Goal: Task Accomplishment & Management: Use online tool/utility

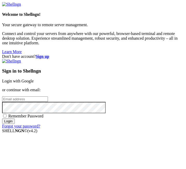
click at [34, 79] on link "Login with Google" at bounding box center [18, 81] width 32 height 4
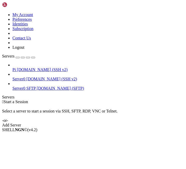
click at [16, 67] on span "Pi" at bounding box center [13, 69] width 3 height 4
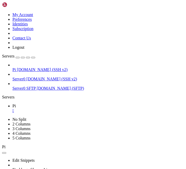
drag, startPoint x: 65, startPoint y: 94, endPoint x: 21, endPoint y: 98, distance: 43.8
click at [2, 100] on div at bounding box center [2, 100] width 0 height 0
drag, startPoint x: 23, startPoint y: 294, endPoint x: 18, endPoint y: 281, distance: 13.6
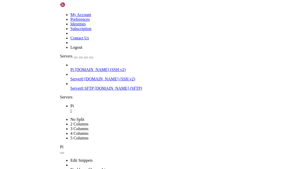
scroll to position [73, 0]
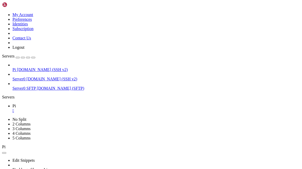
click at [23, 108] on div "" at bounding box center [155, 110] width 287 height 5
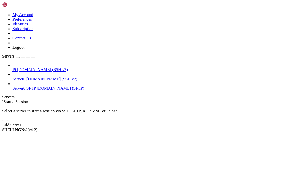
click at [4, 95] on div "Servers" at bounding box center [151, 97] width 298 height 5
click at [16, 67] on span "Pi" at bounding box center [13, 69] width 3 height 4
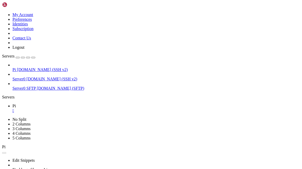
scroll to position [0, 0]
click at [33, 58] on icon "button" at bounding box center [33, 58] width 0 height 0
